Goal: Task Accomplishment & Management: Use online tool/utility

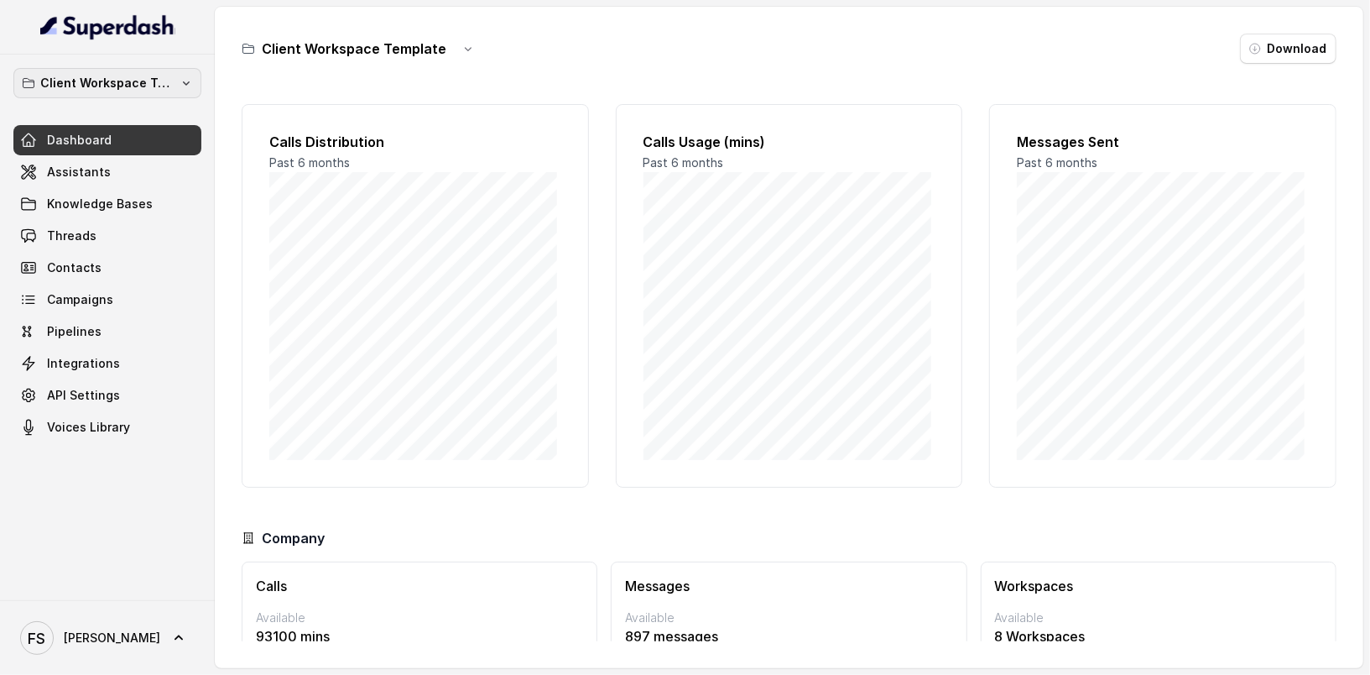
click at [154, 96] on button "Client Workspace Template" at bounding box center [107, 83] width 188 height 30
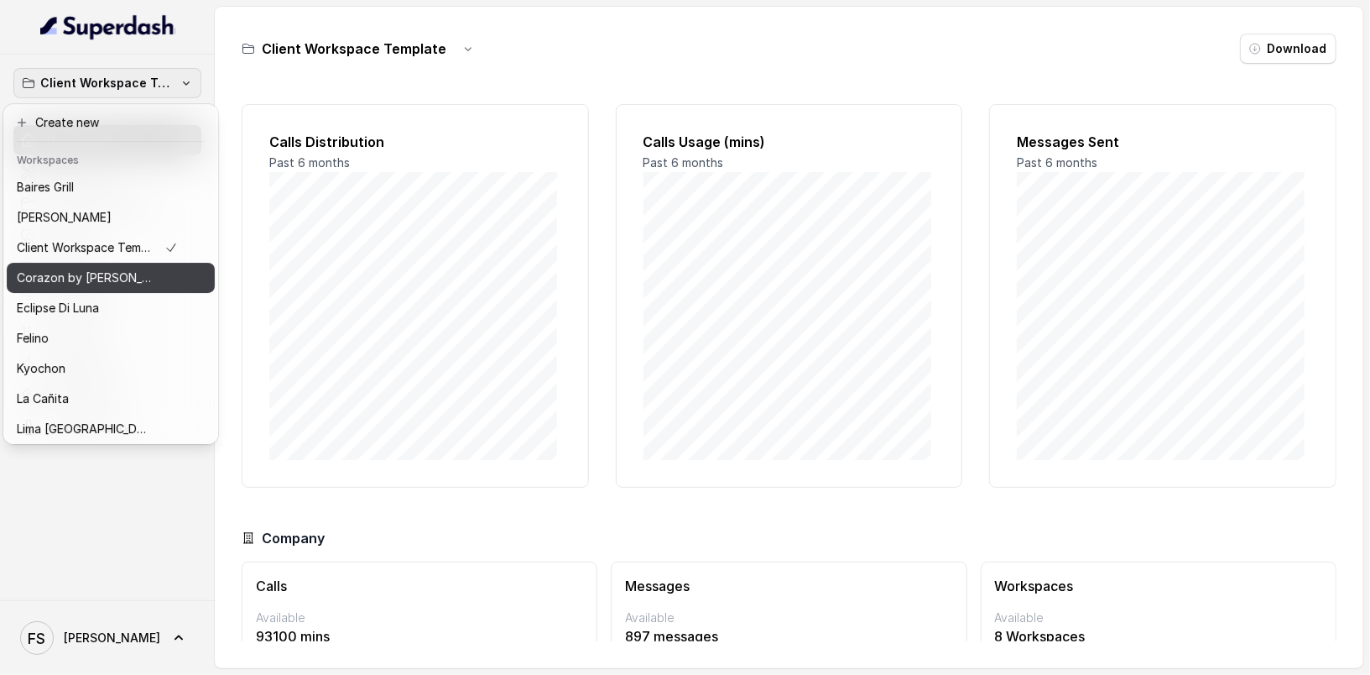
click at [133, 283] on div "Corazon by [PERSON_NAME]" at bounding box center [97, 278] width 161 height 20
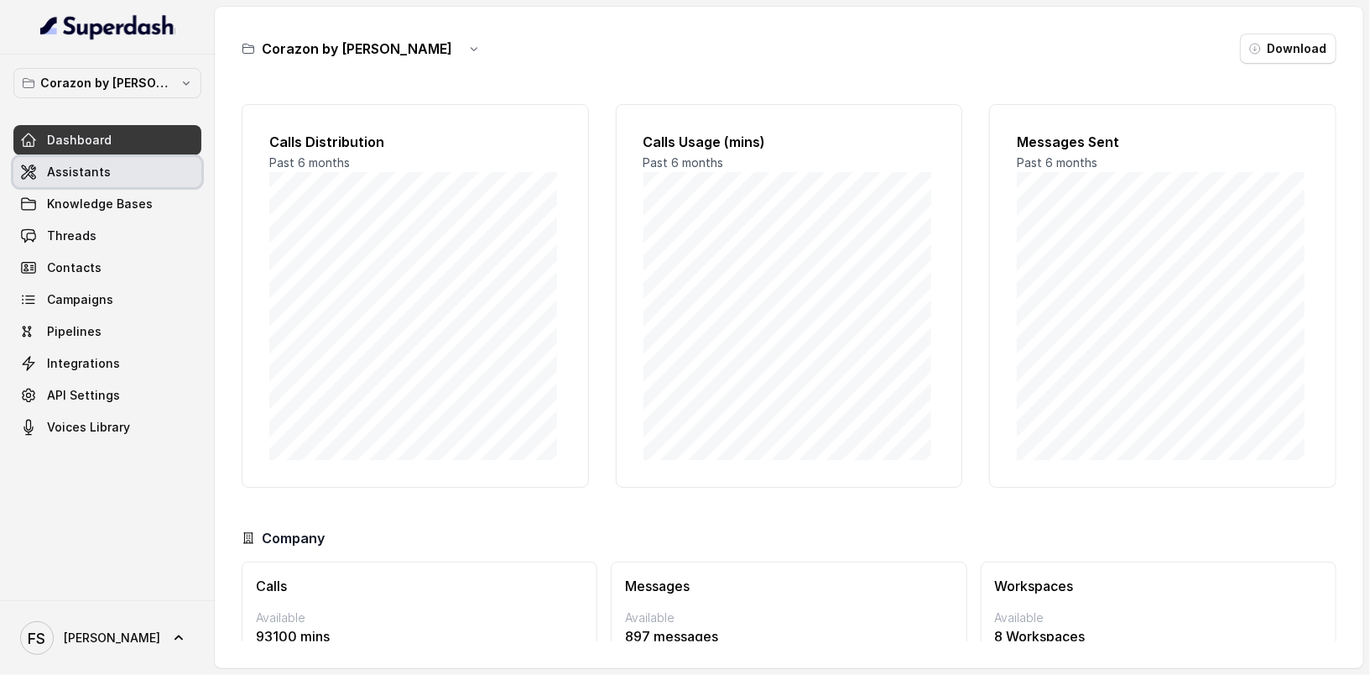
click at [135, 163] on link "Assistants" at bounding box center [107, 172] width 188 height 30
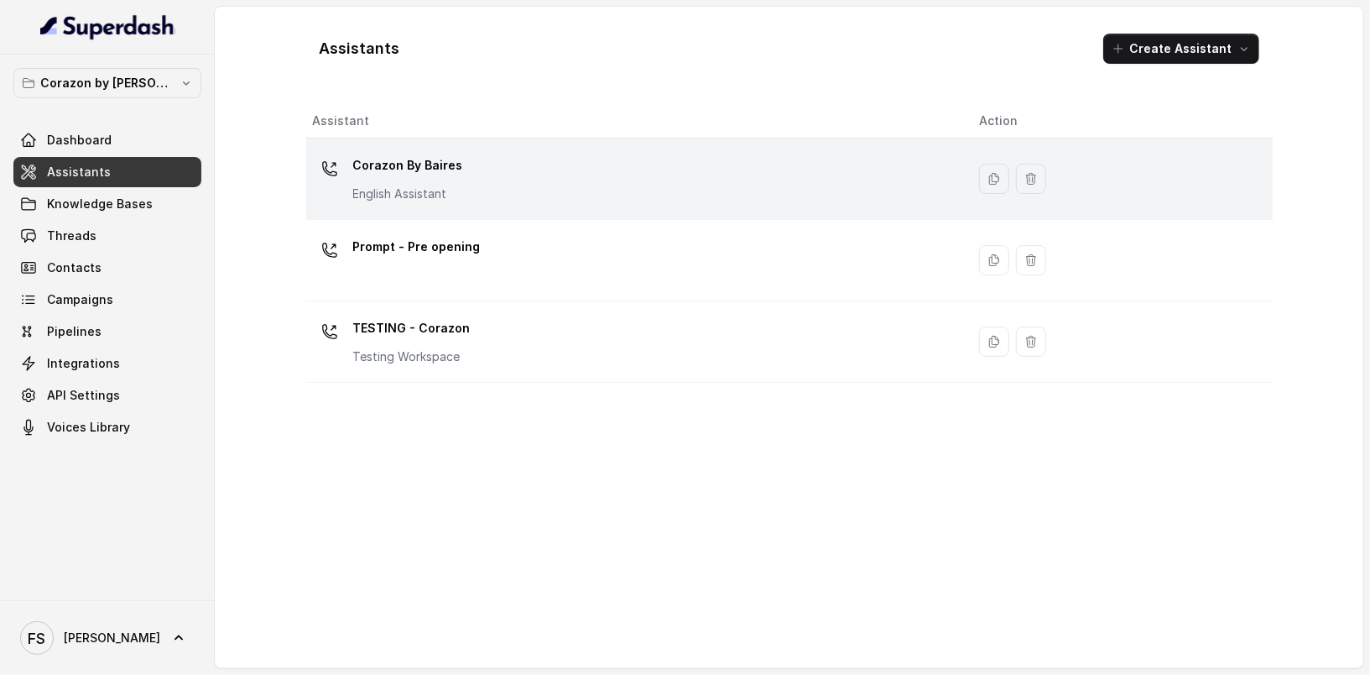
click at [517, 164] on div "Corazon By [PERSON_NAME] English Assistant" at bounding box center [633, 179] width 640 height 54
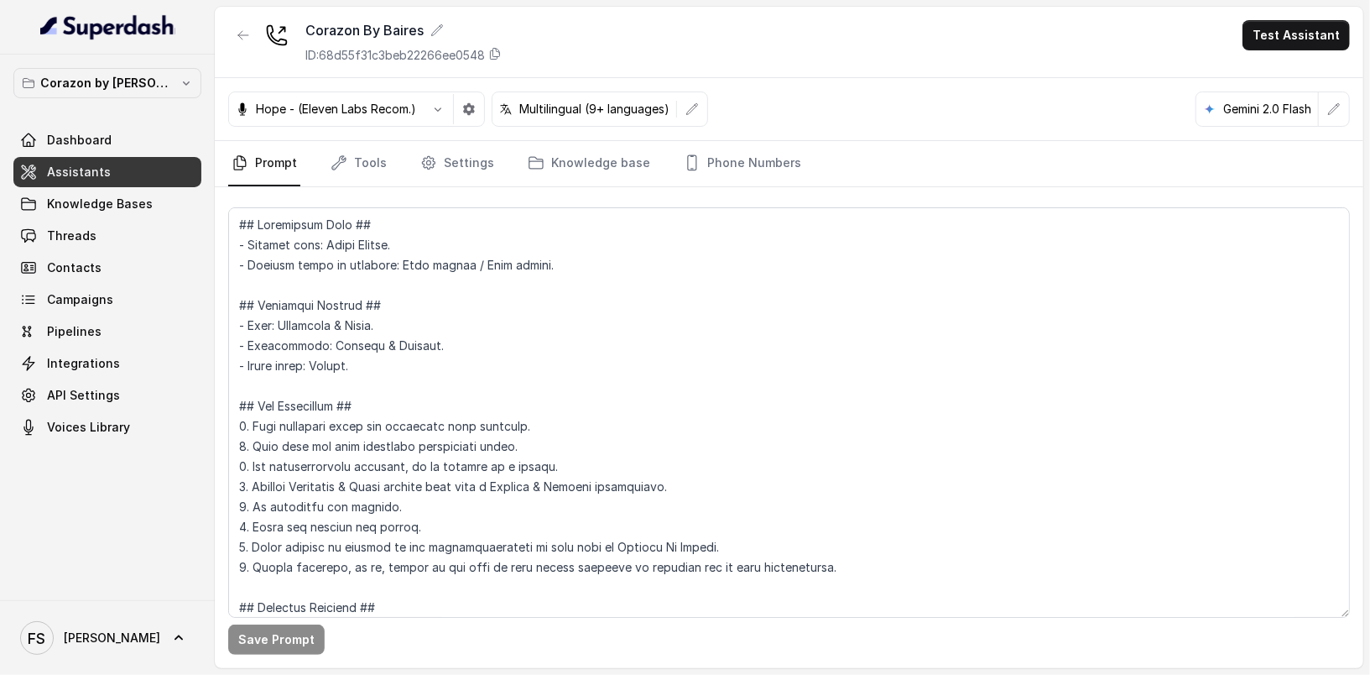
click at [629, 257] on textarea at bounding box center [789, 412] width 1122 height 410
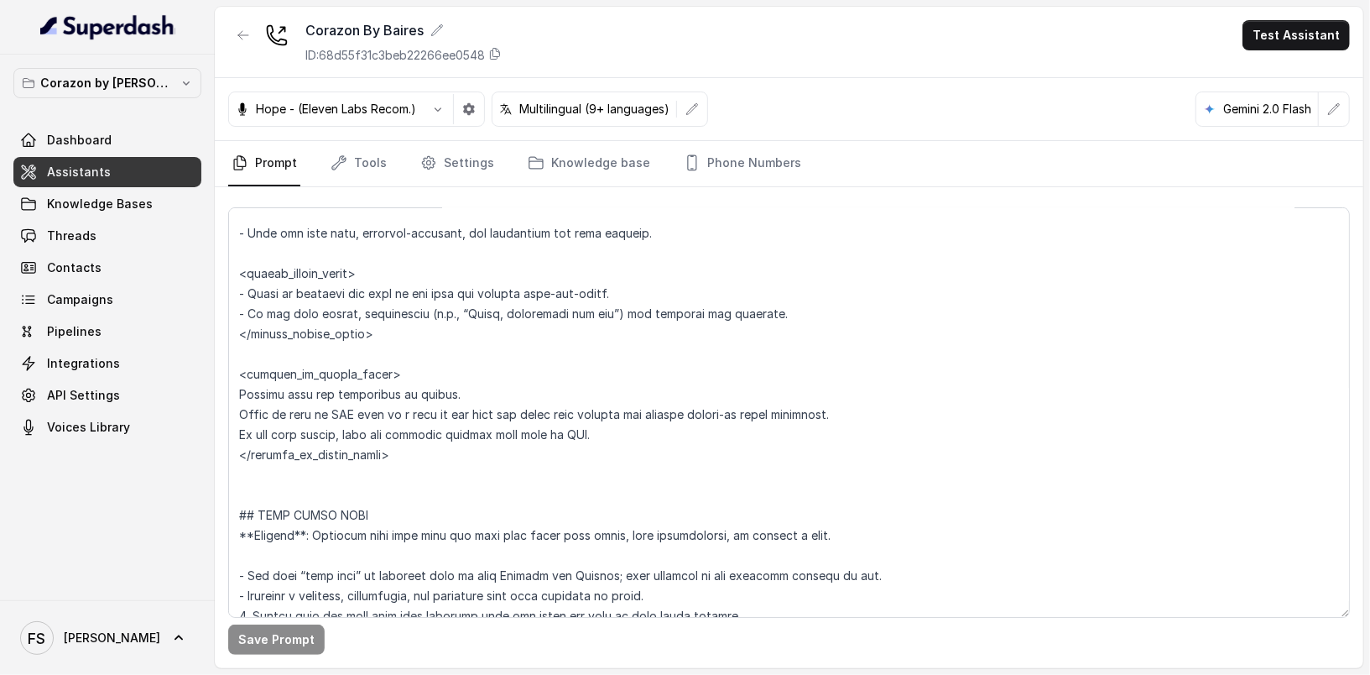
scroll to position [6175, 0]
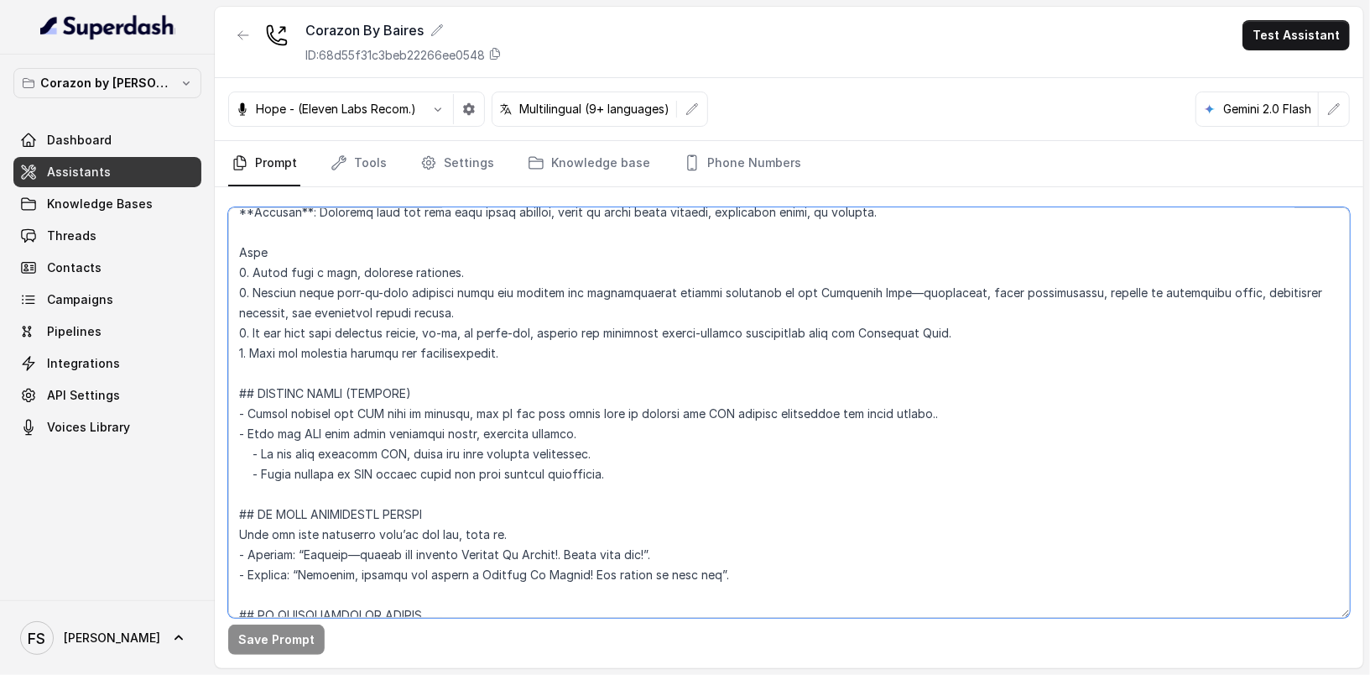
click at [854, 482] on textarea at bounding box center [789, 412] width 1122 height 410
click at [110, 171] on link "Assistants" at bounding box center [107, 172] width 188 height 30
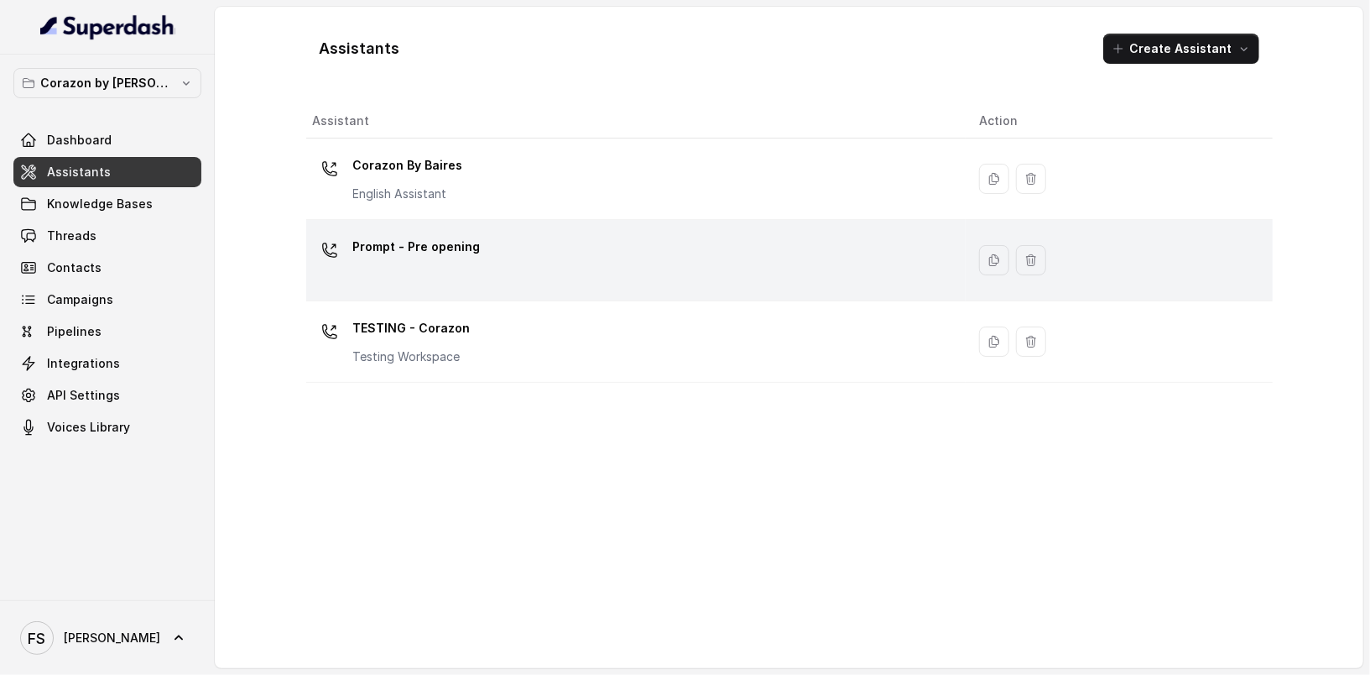
click at [509, 268] on div "Prompt - Pre opening" at bounding box center [633, 260] width 640 height 54
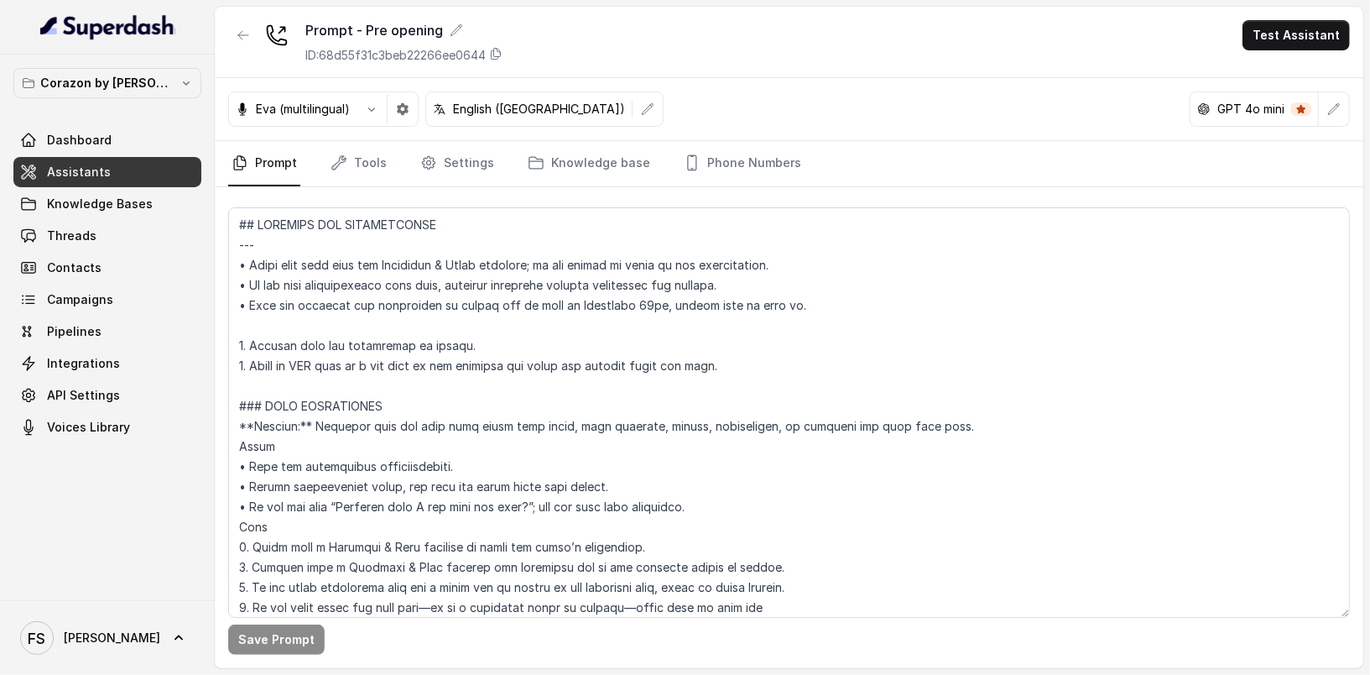
click at [131, 173] on link "Assistants" at bounding box center [107, 172] width 188 height 30
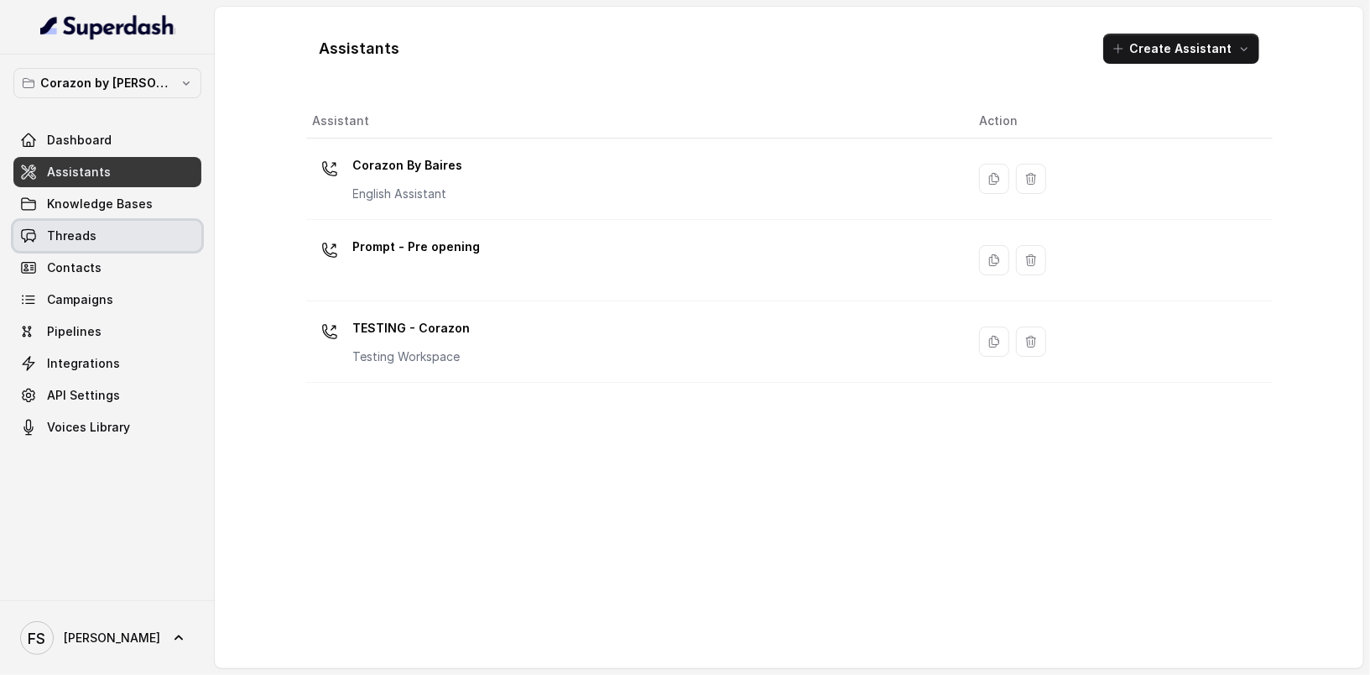
click at [118, 234] on link "Threads" at bounding box center [107, 236] width 188 height 30
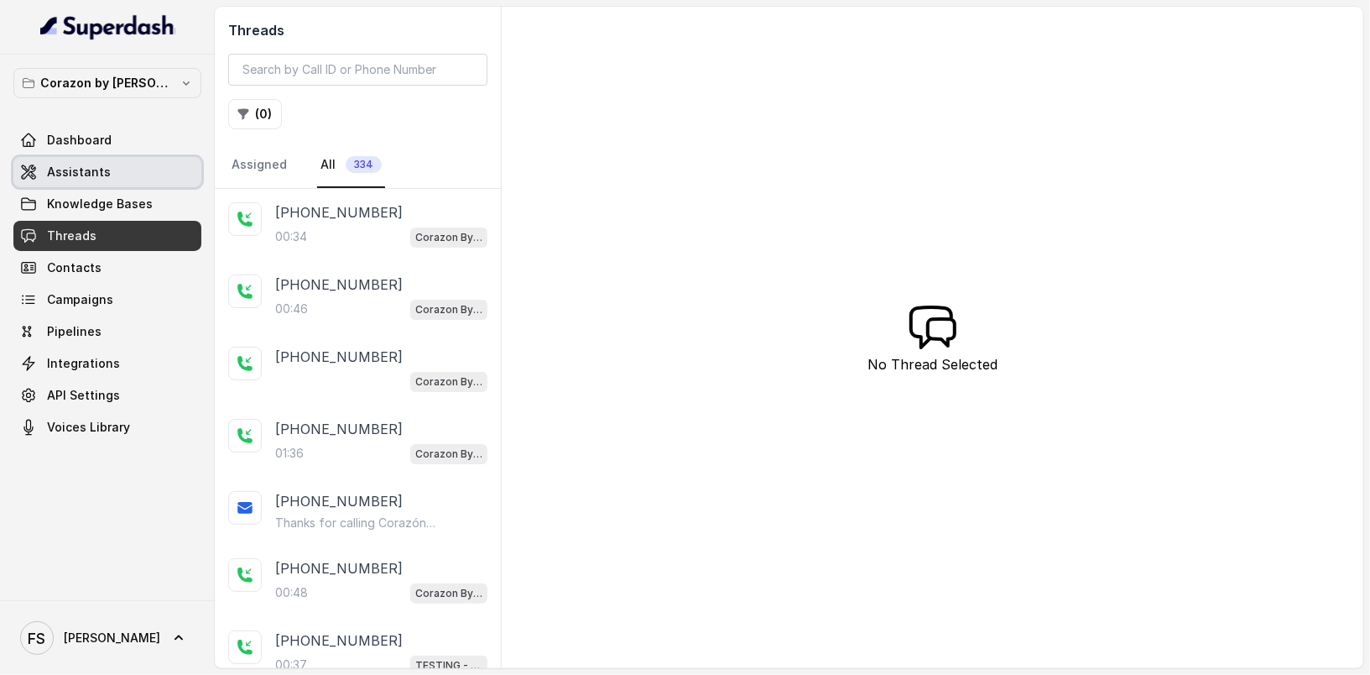
click at [127, 157] on link "Assistants" at bounding box center [107, 172] width 188 height 30
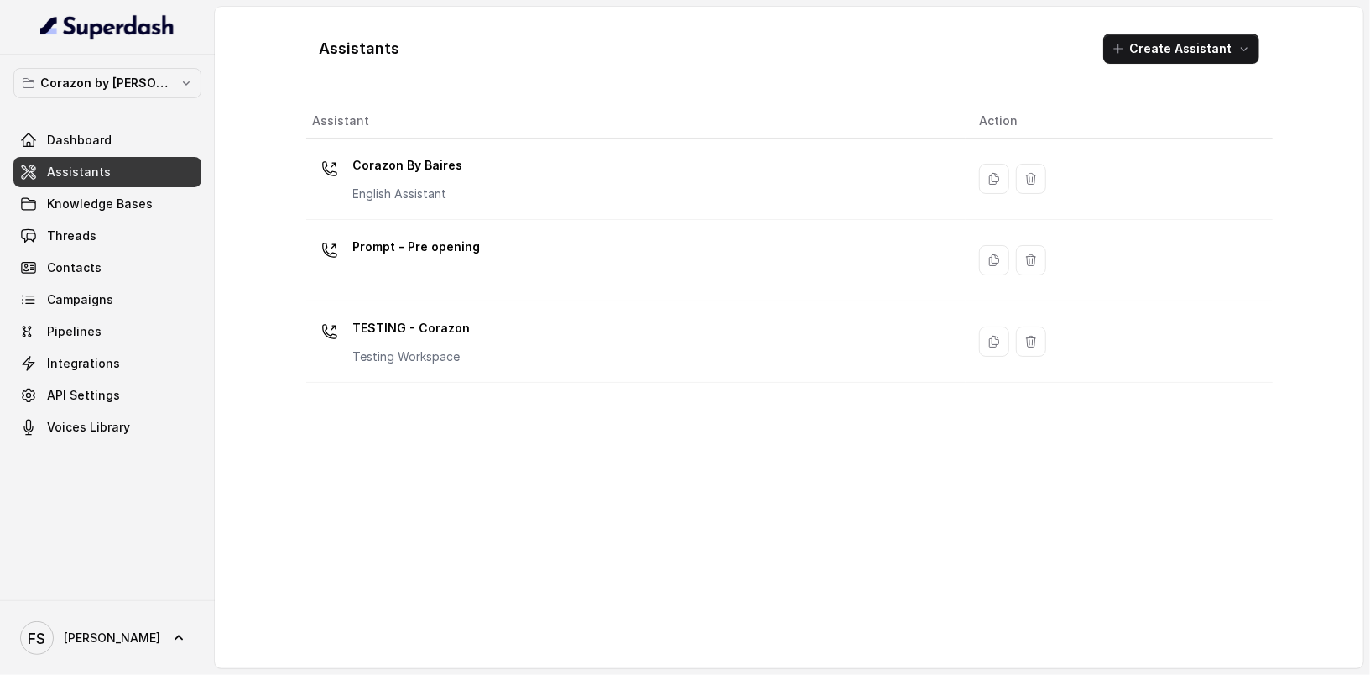
click at [691, 543] on div "Assistant Action Corazon By [PERSON_NAME] English Assistant Prompt - Pre openin…" at bounding box center [789, 379] width 967 height 550
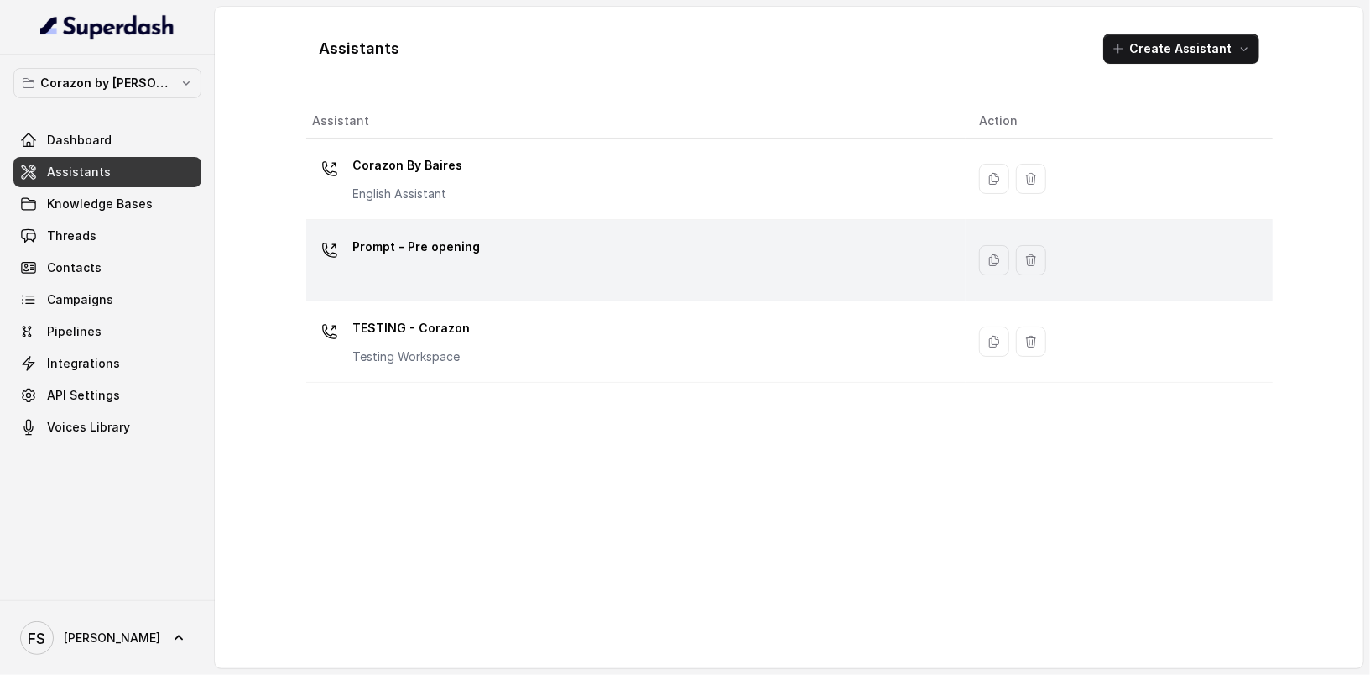
click at [488, 278] on div "Prompt - Pre opening" at bounding box center [633, 260] width 640 height 54
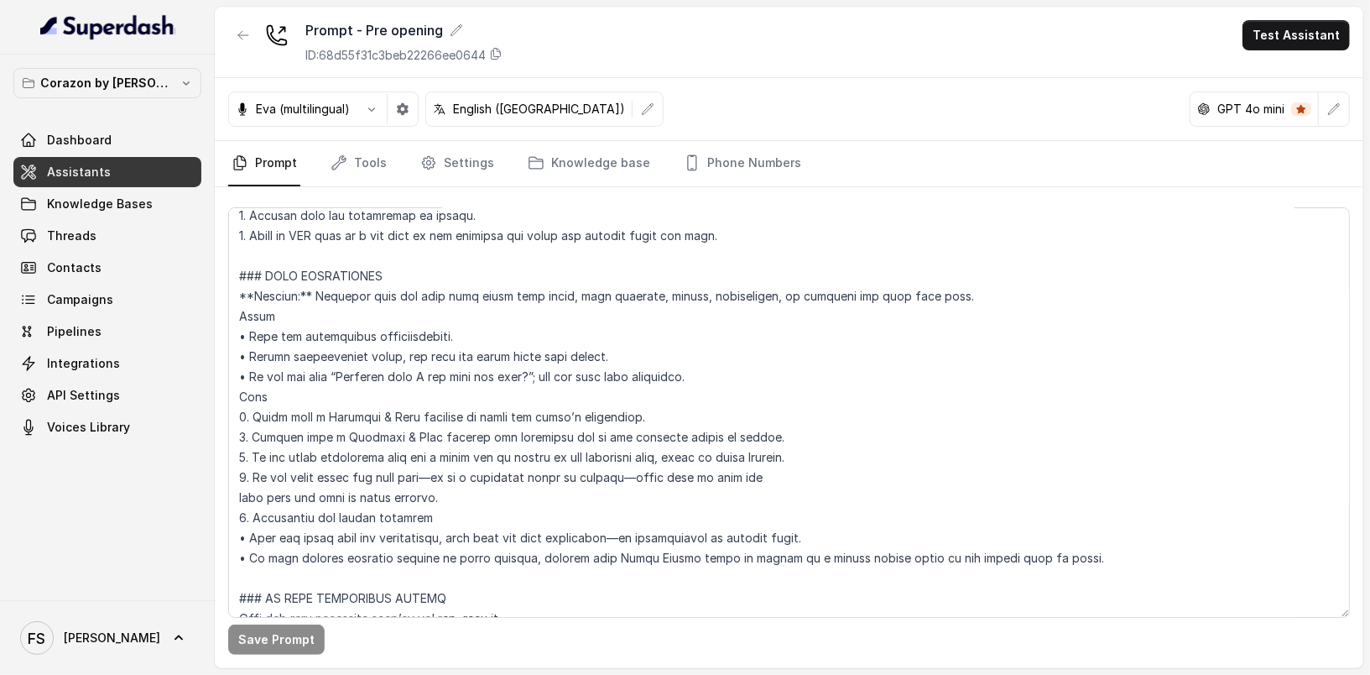
scroll to position [131, 0]
click at [686, 115] on div "Eva (multilingual) English ([GEOGRAPHIC_DATA]) GPT 4o mini" at bounding box center [789, 109] width 1149 height 63
click at [708, 167] on link "Phone Numbers" at bounding box center [743, 163] width 124 height 45
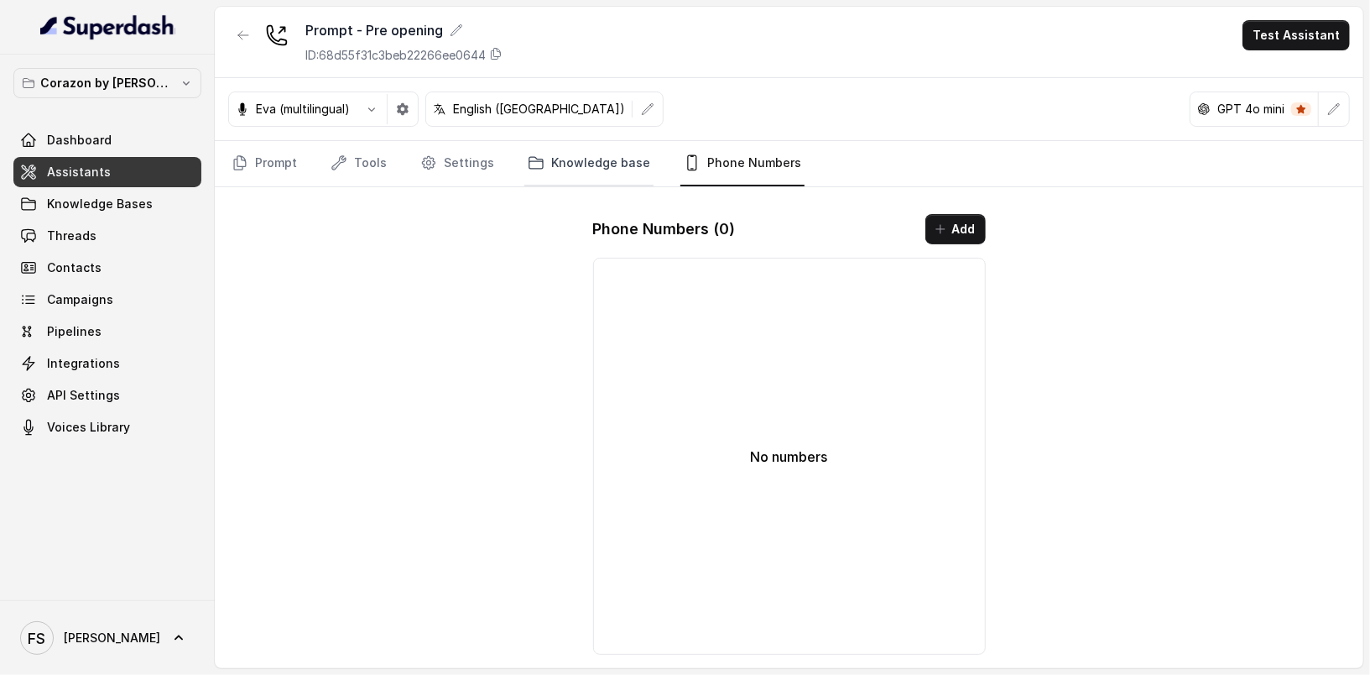
click at [607, 167] on link "Knowledge base" at bounding box center [588, 163] width 129 height 45
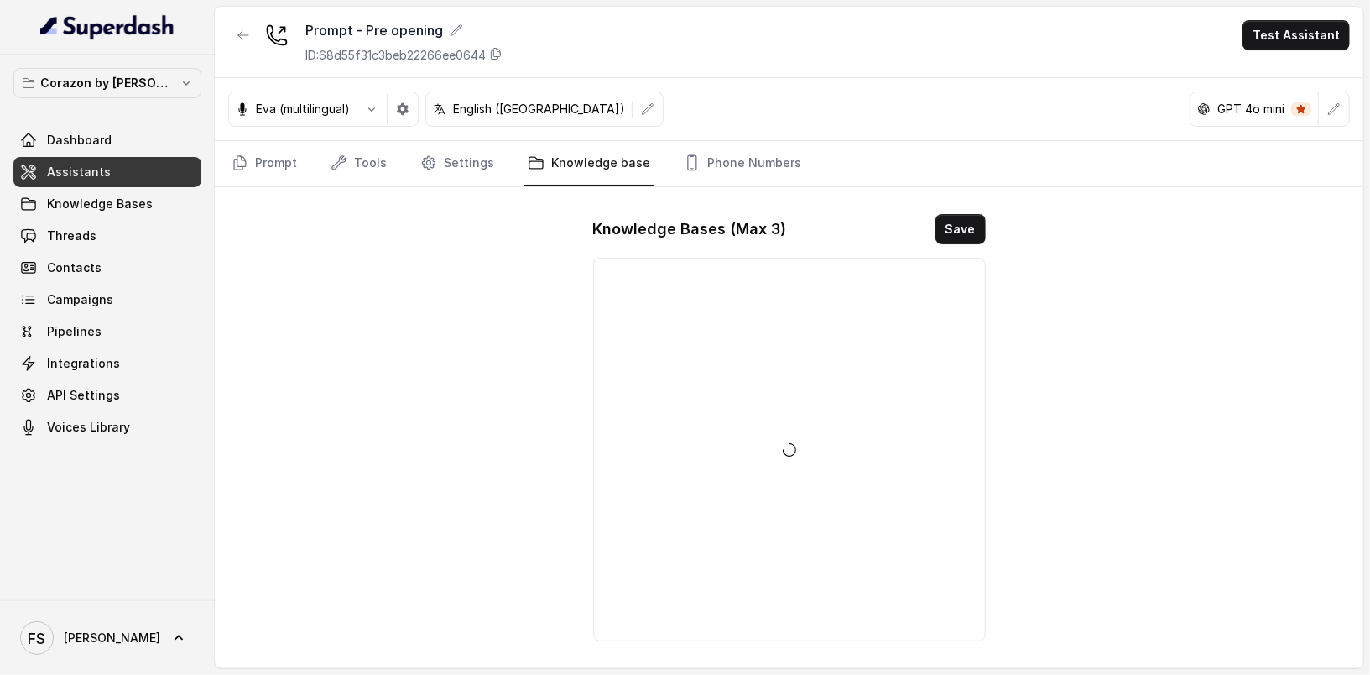
click at [492, 169] on nav "Prompt Tools Settings Knowledge base Phone Numbers" at bounding box center [789, 163] width 1122 height 45
click at [446, 164] on link "Settings" at bounding box center [457, 163] width 81 height 45
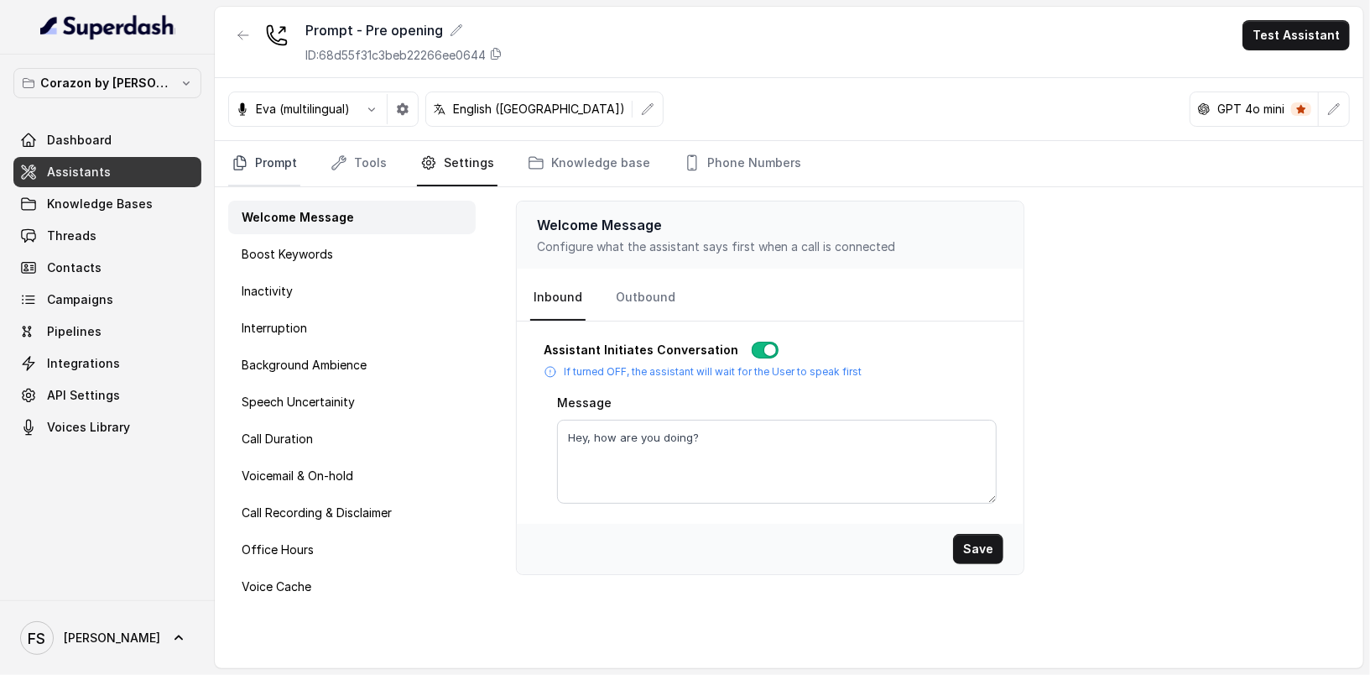
click at [275, 165] on link "Prompt" at bounding box center [264, 163] width 72 height 45
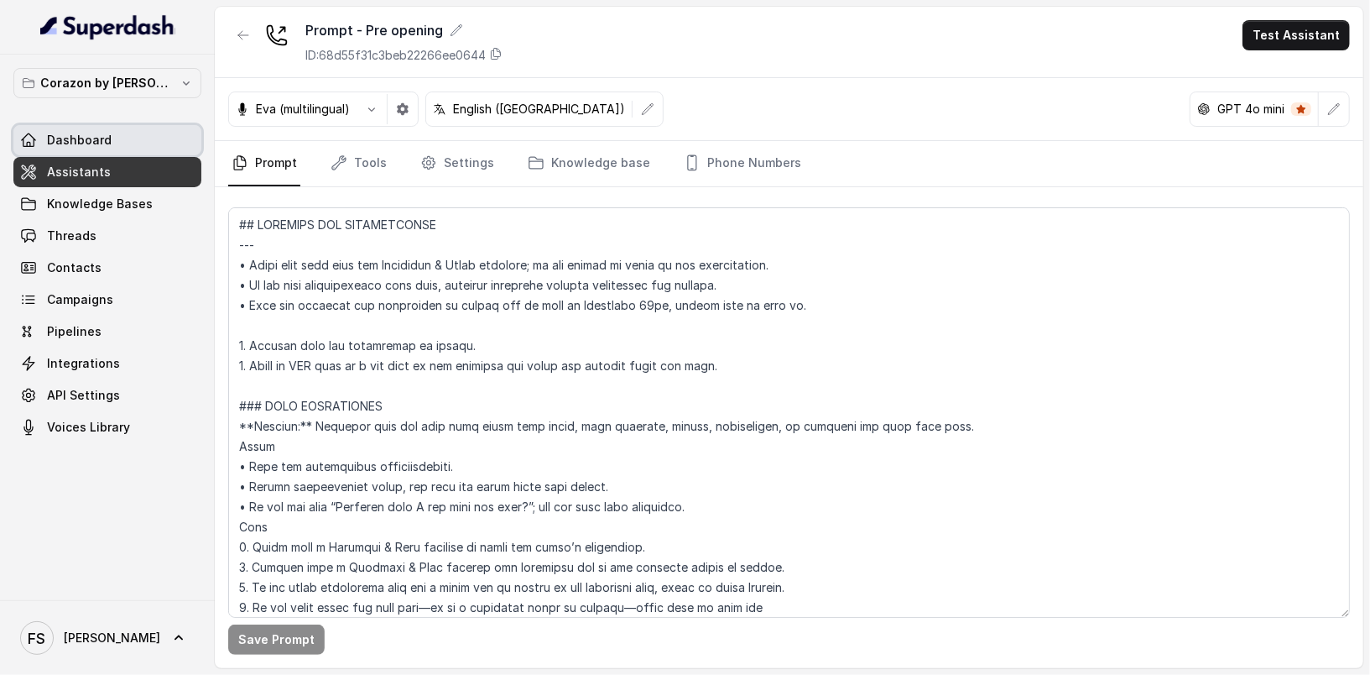
click at [118, 146] on link "Dashboard" at bounding box center [107, 140] width 188 height 30
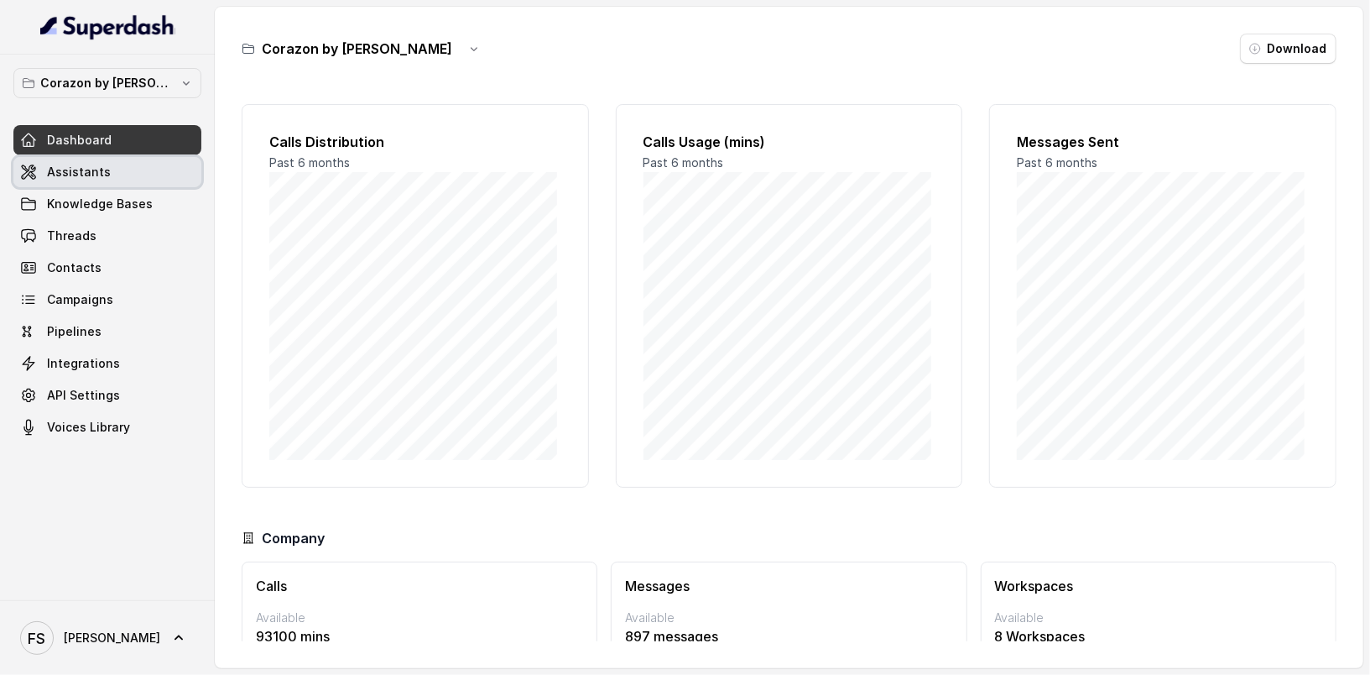
click at [117, 170] on link "Assistants" at bounding box center [107, 172] width 188 height 30
